Goal: Information Seeking & Learning: Find contact information

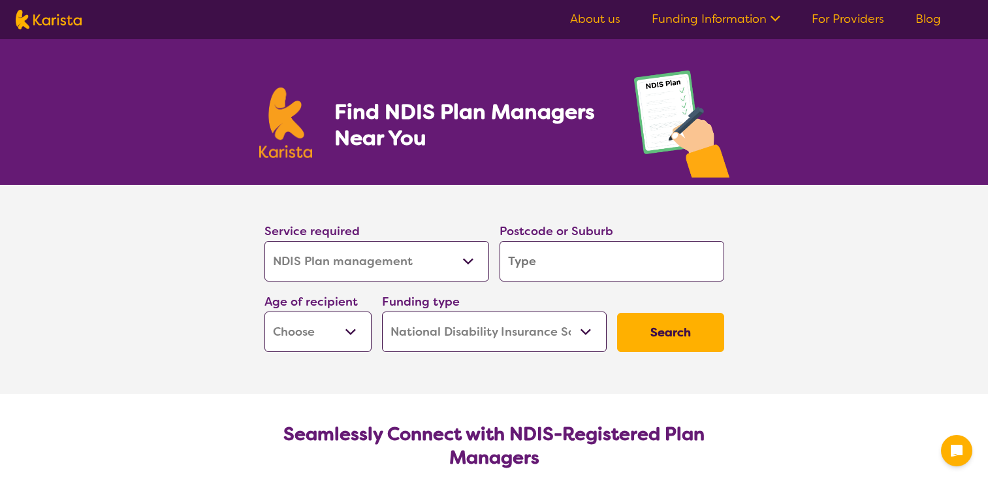
select select "NDIS Plan management"
select select "NDIS"
select select "NDIS Plan management"
select select "NDIS"
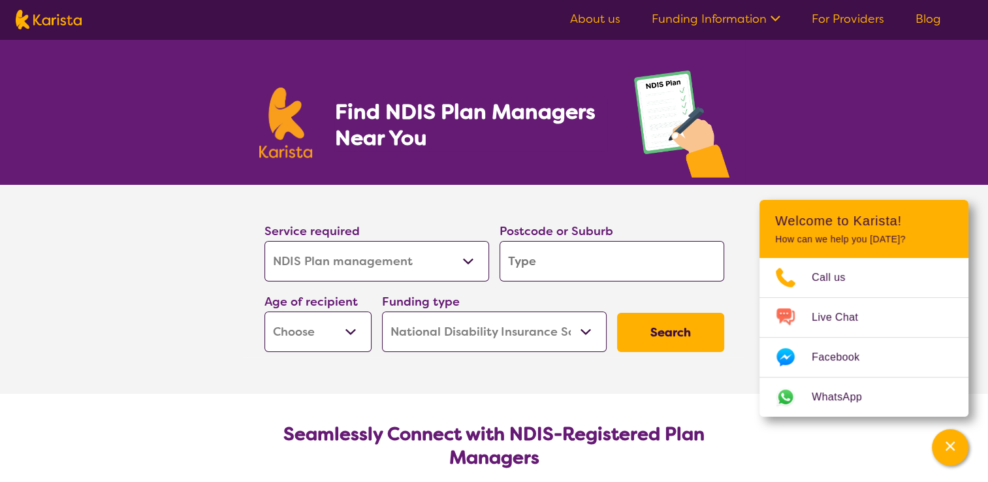
click at [457, 262] on select "Allied Health Assistant Assessment ([MEDICAL_DATA] or [MEDICAL_DATA]) Behaviour…" at bounding box center [376, 261] width 225 height 40
select select "Nursing services"
click at [264, 241] on select "Allied Health Assistant Assessment ([MEDICAL_DATA] or [MEDICAL_DATA]) Behaviour…" at bounding box center [376, 261] width 225 height 40
select select "Nursing services"
click at [527, 276] on input "search" at bounding box center [611, 261] width 225 height 40
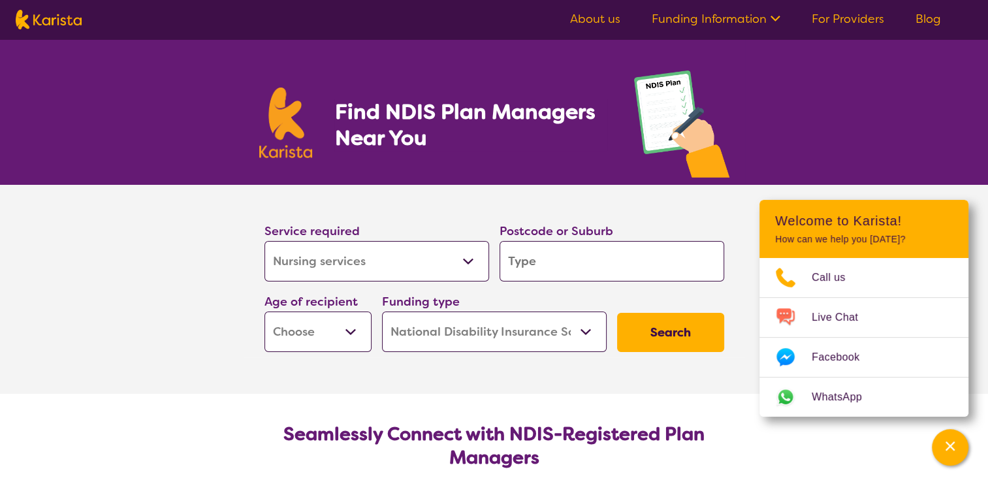
type input "4"
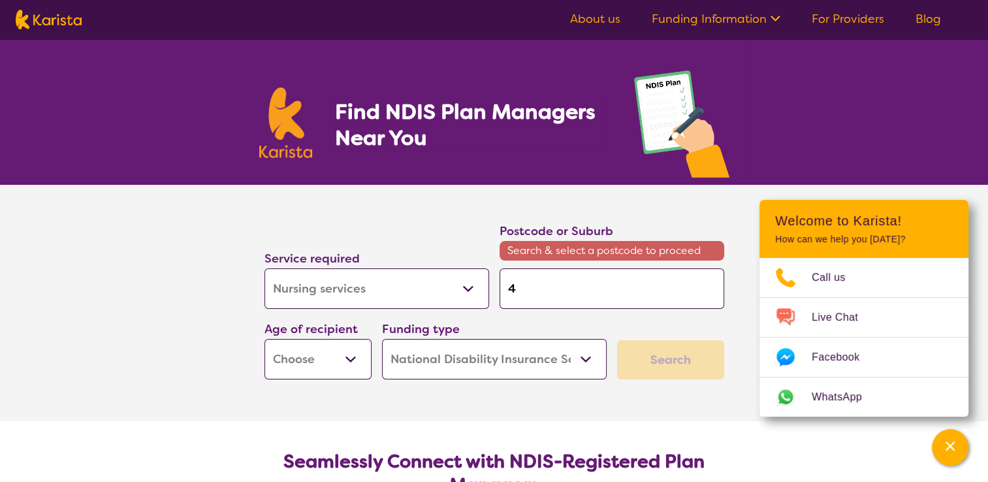
type input "43"
type input "430"
type input "4300"
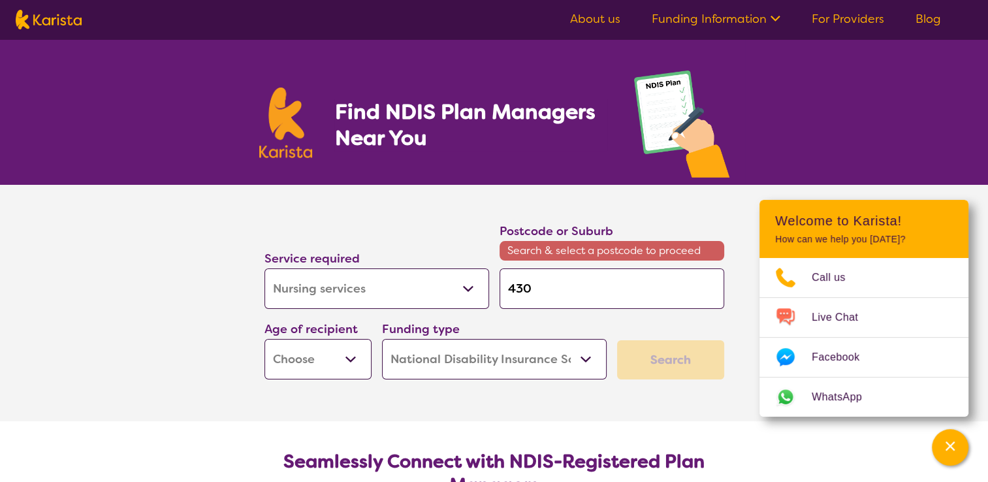
type input "4300"
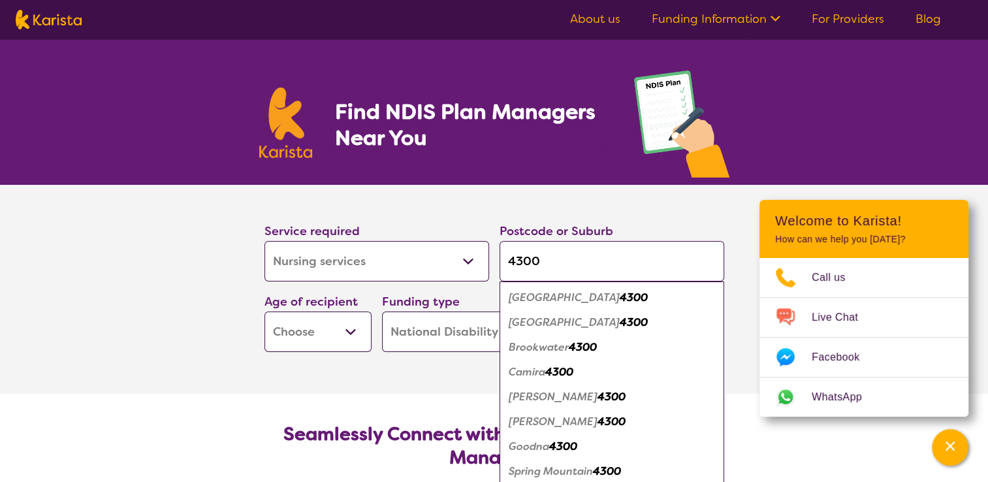
type input "4300"
click at [556, 299] on em "[GEOGRAPHIC_DATA]" at bounding box center [564, 298] width 111 height 14
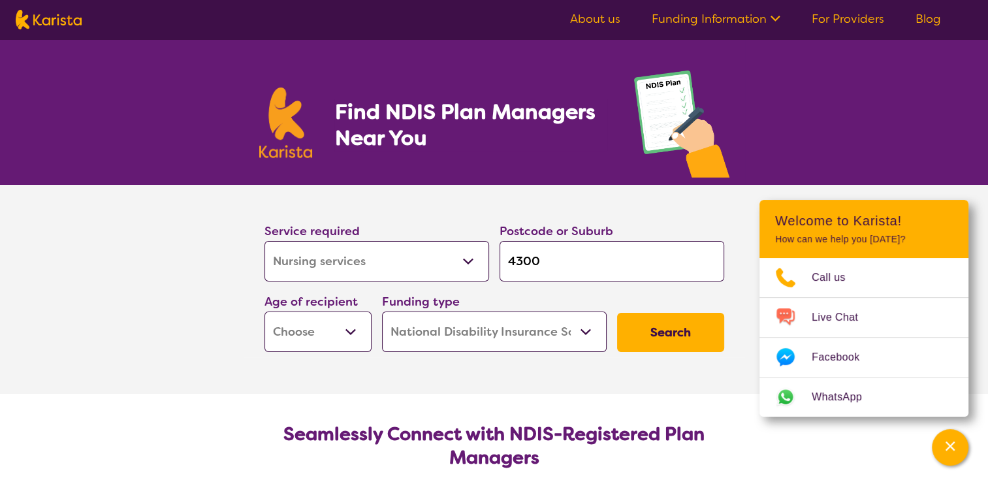
click at [642, 336] on button "Search" at bounding box center [670, 332] width 107 height 39
click at [360, 343] on select "Early Childhood - 0 to 9 Child - 10 to 11 Adolescent - 12 to 17 Adult - 18 to 6…" at bounding box center [317, 331] width 107 height 40
select select "AD"
click at [264, 311] on select "Early Childhood - 0 to 9 Child - 10 to 11 Adolescent - 12 to 17 Adult - 18 to 6…" at bounding box center [317, 331] width 107 height 40
select select "AD"
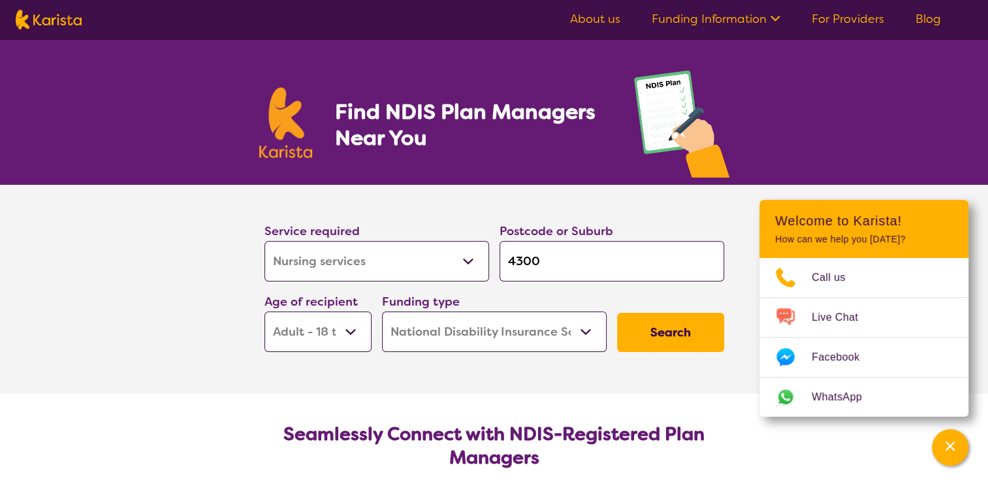
click at [633, 320] on button "Search" at bounding box center [670, 332] width 107 height 39
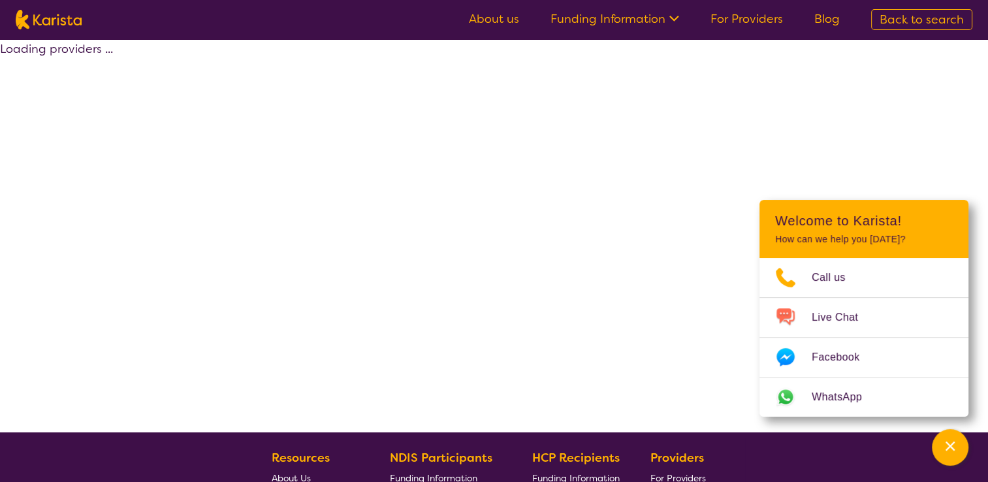
select select "by_score"
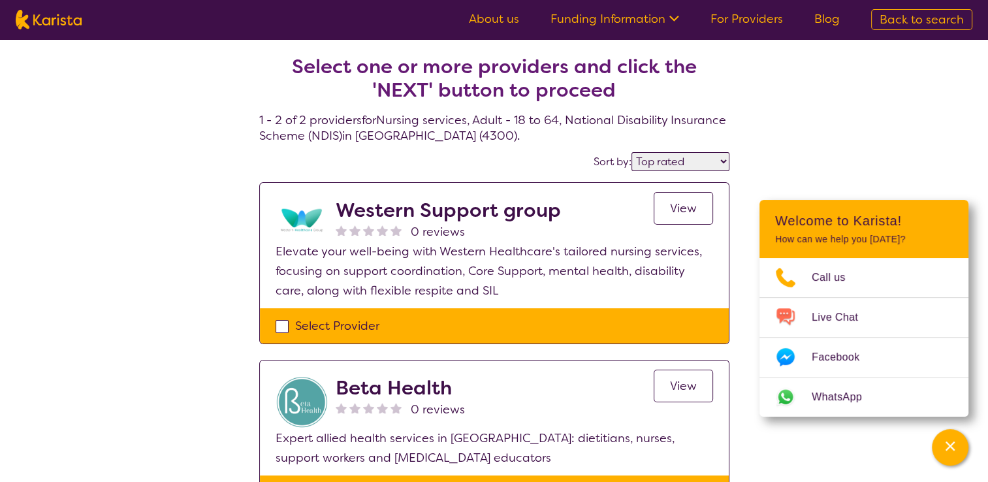
click at [353, 206] on h2 "Western Support group" at bounding box center [448, 210] width 225 height 24
click at [696, 215] on span "View" at bounding box center [683, 208] width 27 height 16
